Goal: Transaction & Acquisition: Purchase product/service

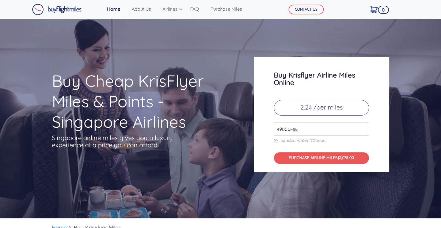
click at [282, 130] on input "49000" at bounding box center [321, 128] width 95 height 13
click at [298, 164] on div "Buy Krisflyer Airline Miles Online 2.2¢ /per miles 45000 Mile transfers within …" at bounding box center [321, 114] width 135 height 115
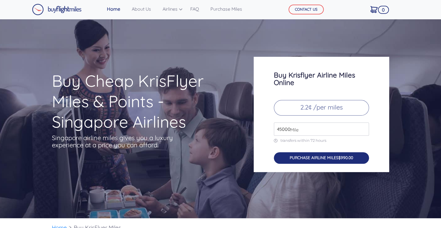
click at [298, 161] on button "PURCHASE AIRLINE MILES $990.00" at bounding box center [321, 158] width 95 height 12
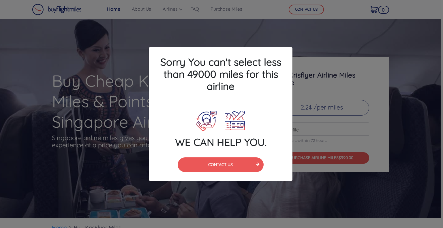
click at [245, 156] on div "Sorry You can't select less than 49000 miles for this airline WE CAN HELP YOU. …" at bounding box center [220, 113] width 152 height 133
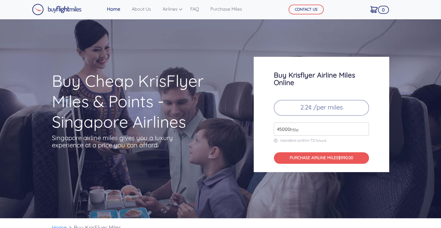
drag, startPoint x: 277, startPoint y: 126, endPoint x: 281, endPoint y: 127, distance: 3.9
click at [278, 126] on input "45000" at bounding box center [321, 128] width 95 height 13
click at [282, 128] on input "45000" at bounding box center [321, 128] width 95 height 13
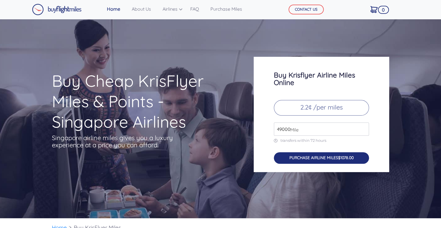
type input "49000"
click at [299, 156] on button "PURCHASE AIRLINE MILES $1078.00" at bounding box center [321, 158] width 95 height 12
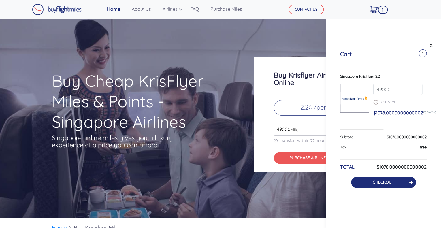
click at [377, 182] on link "CHECKOUT" at bounding box center [382, 181] width 21 height 5
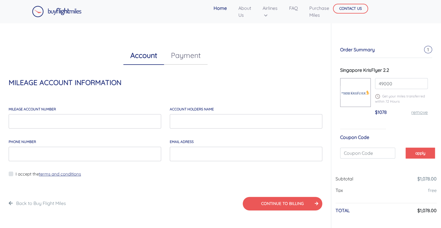
click at [285, 59] on ul "Account Payment" at bounding box center [165, 55] width 322 height 18
click at [379, 118] on div "$1078 remove" at bounding box center [401, 115] width 53 height 12
